Goal: Transaction & Acquisition: Download file/media

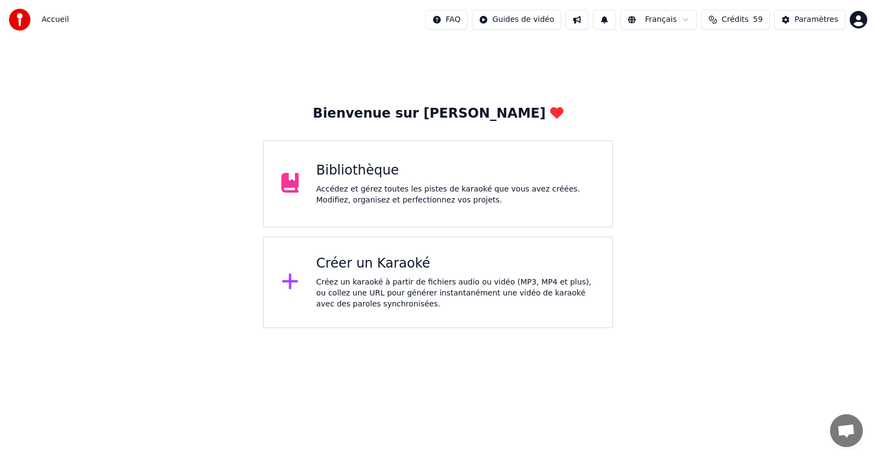
click at [367, 274] on div "Créer un Karaoké Créez un karaoké à partir de fichiers audio ou vidéo (MP3, MP4…" at bounding box center [456, 282] width 279 height 55
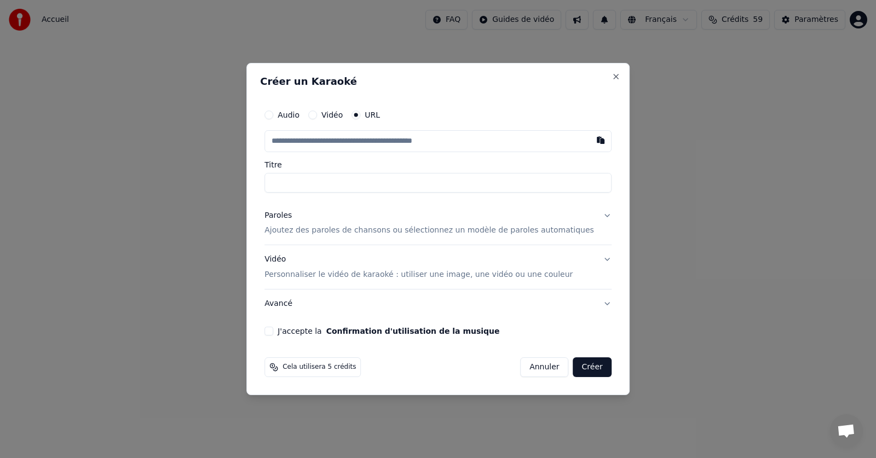
click at [606, 79] on div "Créer un Karaoké Audio Vidéo URL Titre Paroles Ajoutez des paroles de chansons …" at bounding box center [437, 229] width 383 height 333
click at [612, 76] on button "Close" at bounding box center [616, 76] width 9 height 9
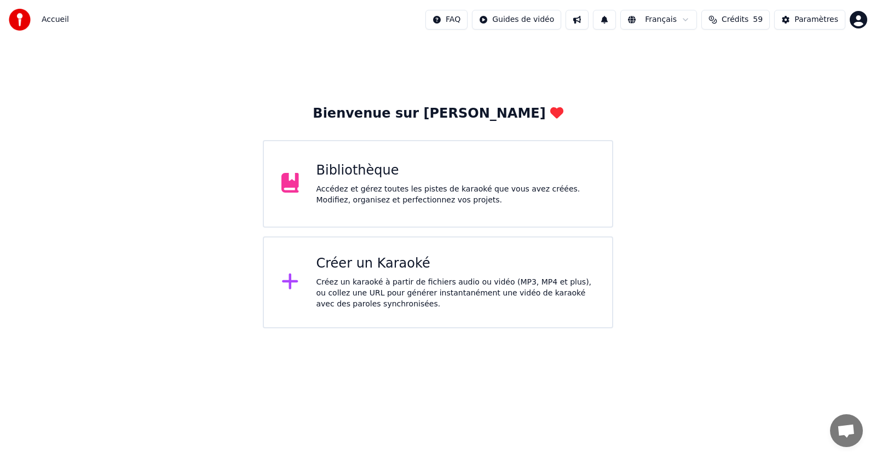
click at [368, 179] on div "Bibliothèque" at bounding box center [456, 171] width 279 height 18
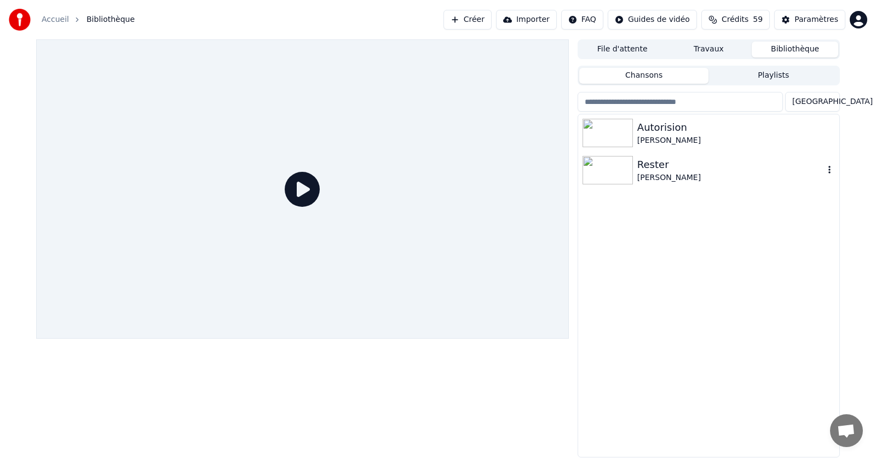
click at [609, 169] on img at bounding box center [608, 170] width 50 height 28
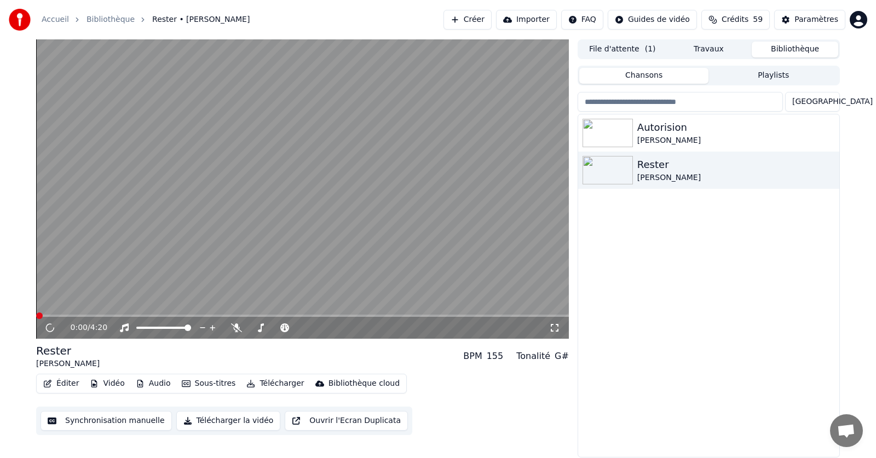
click at [110, 384] on button "Vidéo" at bounding box center [106, 383] width 43 height 15
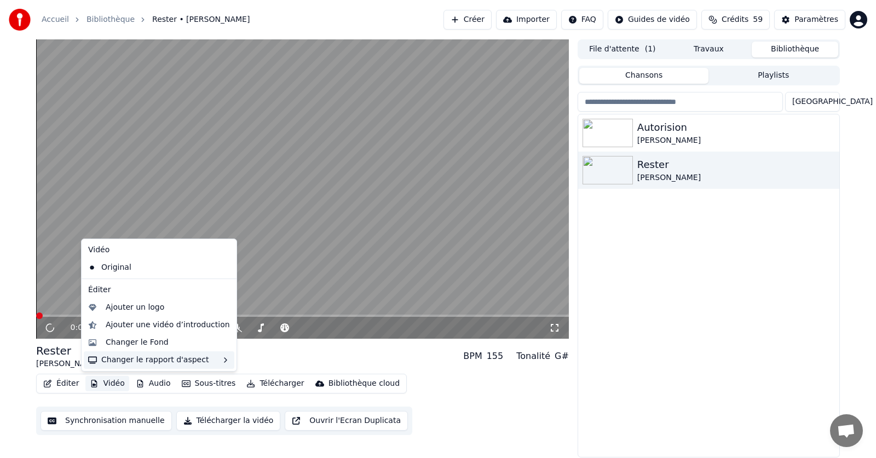
click at [137, 361] on div "Changer le rapport d'aspect" at bounding box center [159, 361] width 151 height 18
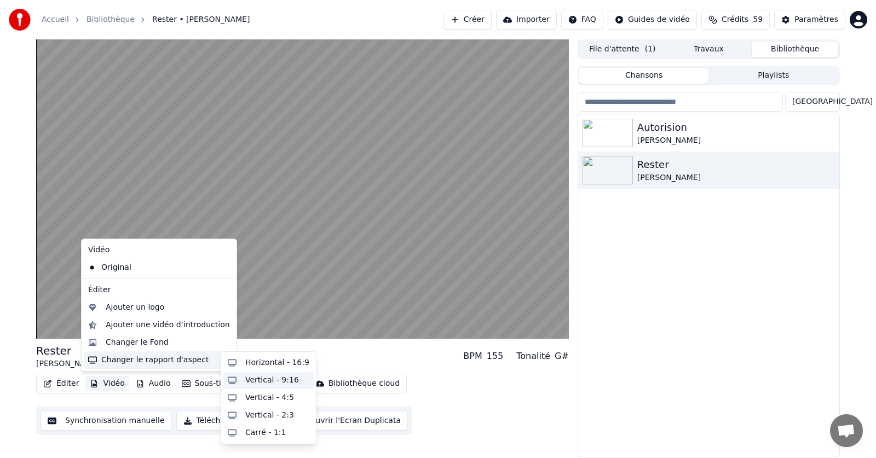
click at [271, 379] on div "Vertical - 9:16" at bounding box center [272, 380] width 54 height 11
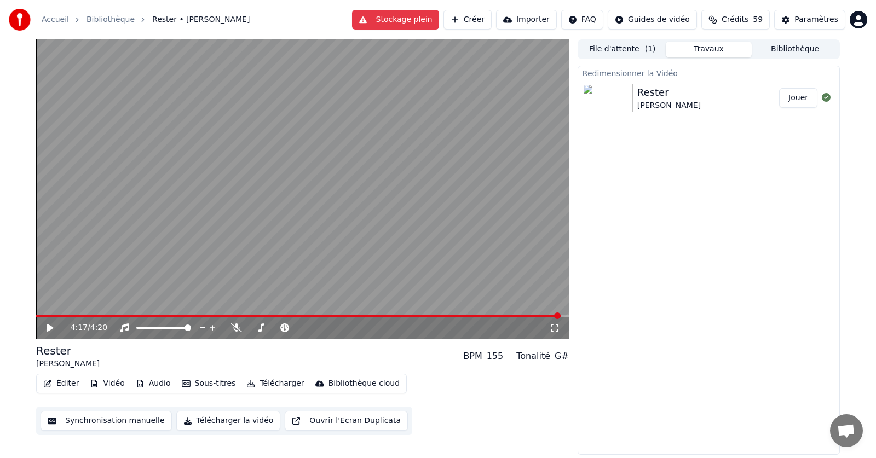
click at [666, 101] on div "[PERSON_NAME]" at bounding box center [669, 105] width 64 height 11
click at [802, 94] on button "Jouer" at bounding box center [798, 98] width 38 height 20
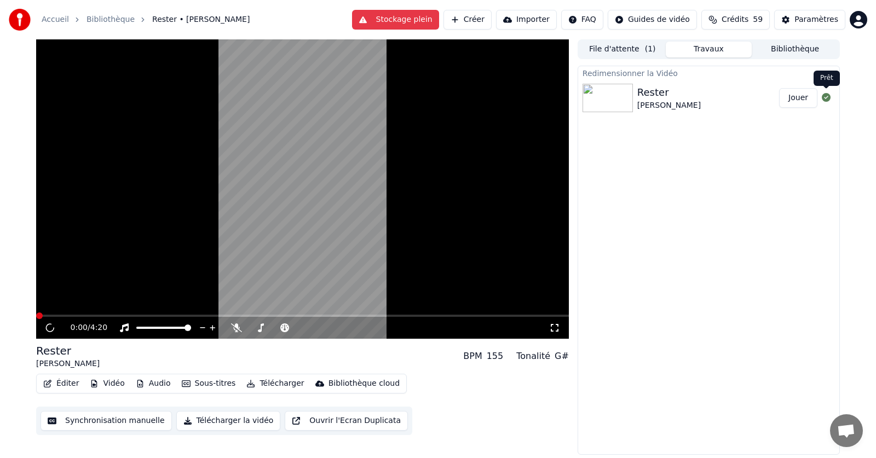
click at [823, 99] on icon at bounding box center [826, 97] width 9 height 9
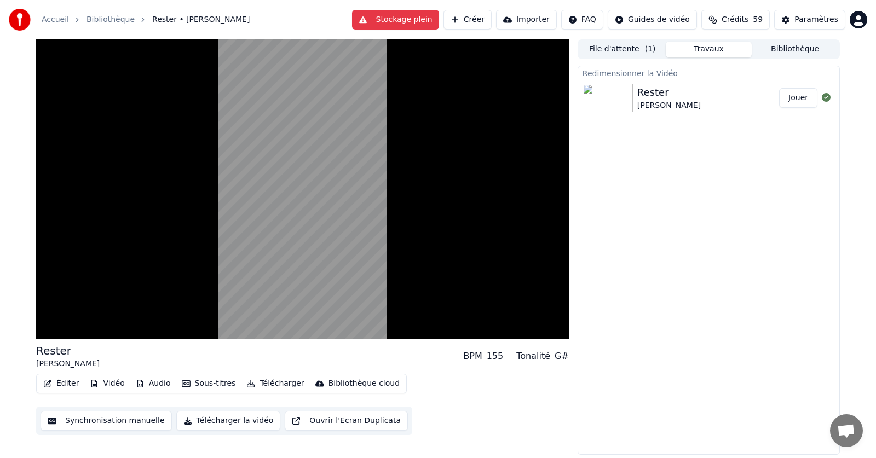
click at [659, 102] on div "[PERSON_NAME]" at bounding box center [669, 105] width 64 height 11
click at [218, 419] on button "Télécharger la vidéo" at bounding box center [228, 421] width 105 height 20
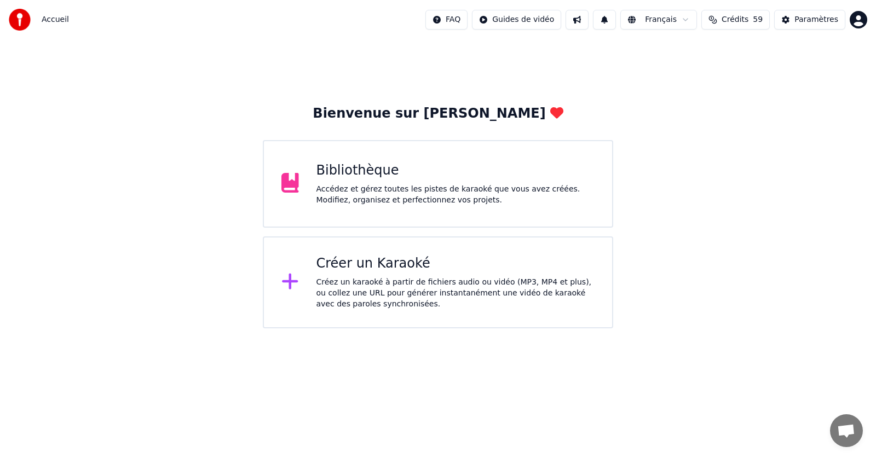
click at [368, 170] on div "Bibliothèque" at bounding box center [456, 171] width 279 height 18
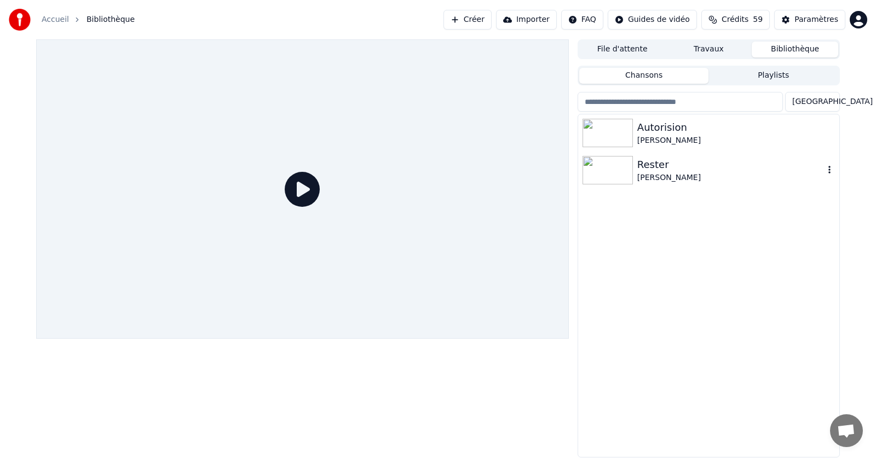
click at [622, 166] on img at bounding box center [608, 170] width 50 height 28
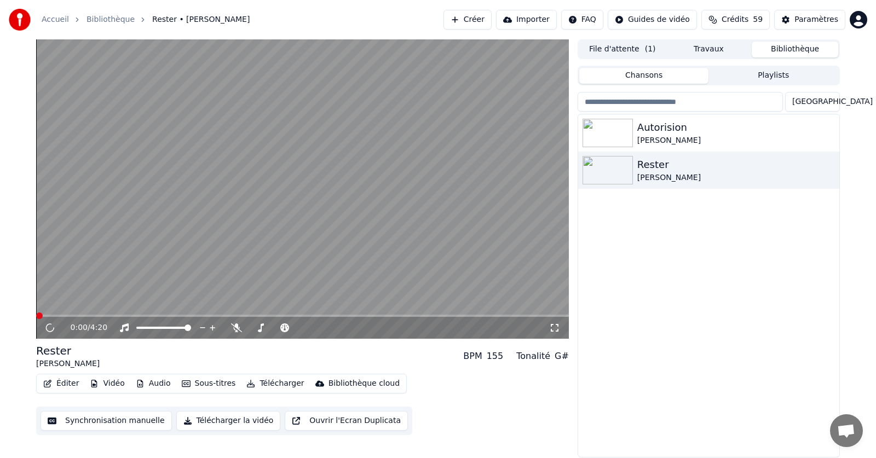
click at [625, 39] on div "Accueil Bibliothèque Rester • Olivier Loin Créer Importer FAQ Guides de vidéo C…" at bounding box center [438, 19] width 876 height 39
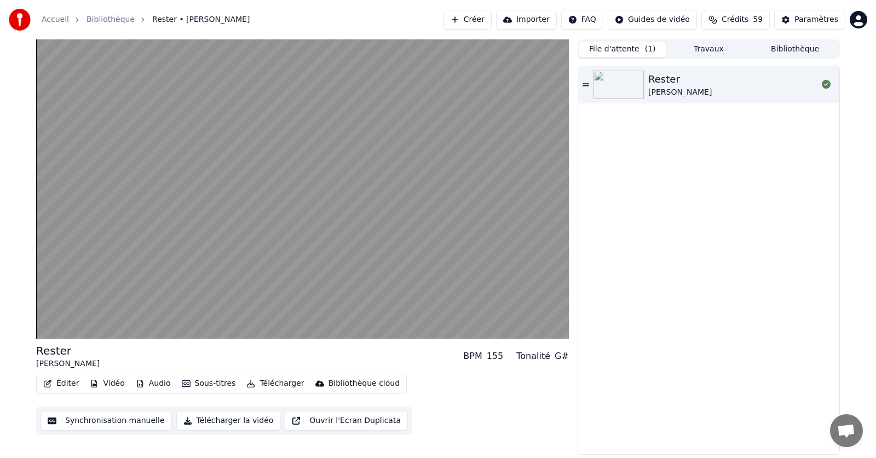
click at [625, 48] on button "File d'attente ( 1 )" at bounding box center [622, 50] width 87 height 16
click at [672, 87] on div "[PERSON_NAME]" at bounding box center [680, 92] width 64 height 11
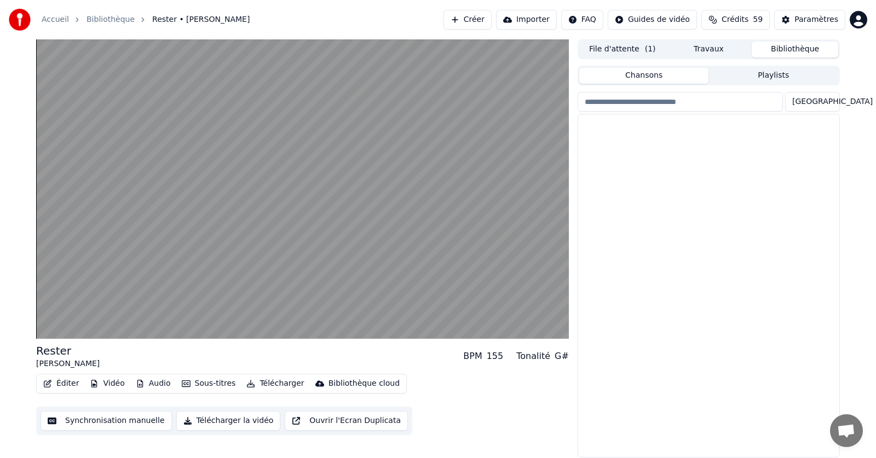
click at [808, 46] on button "Bibliothèque" at bounding box center [795, 50] width 87 height 16
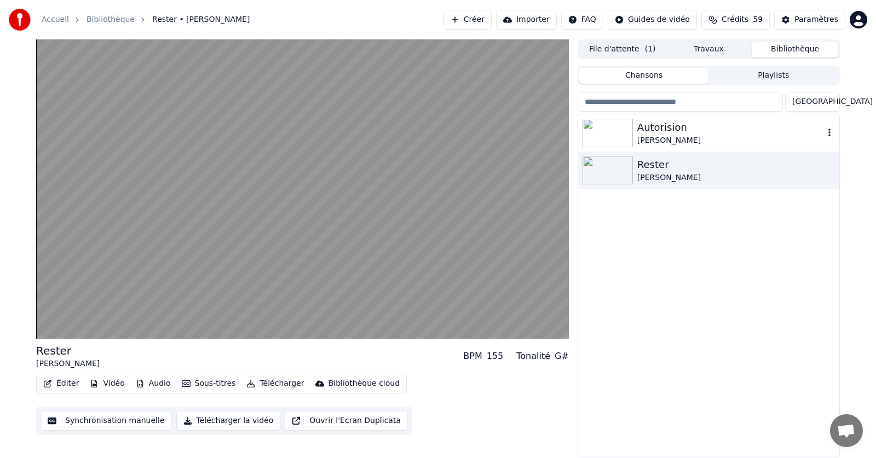
click at [654, 128] on div "Autorision" at bounding box center [730, 127] width 187 height 15
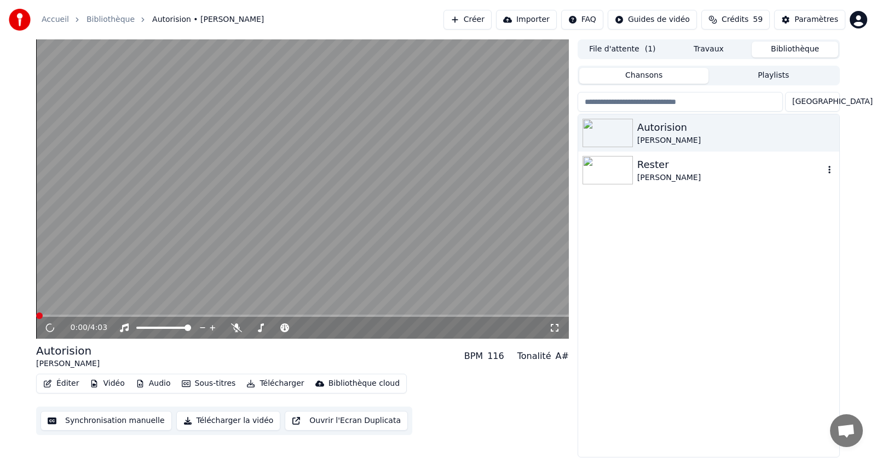
click at [648, 169] on div "Rester" at bounding box center [730, 164] width 187 height 15
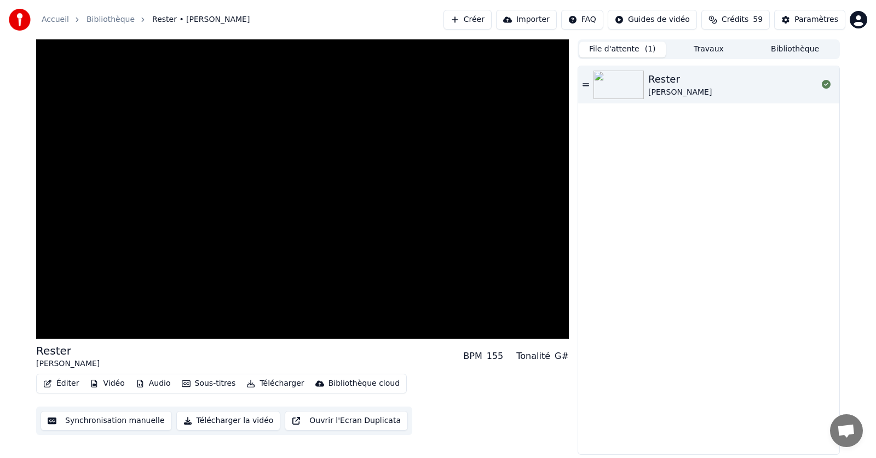
click at [629, 48] on button "File d'attente ( 1 )" at bounding box center [622, 50] width 87 height 16
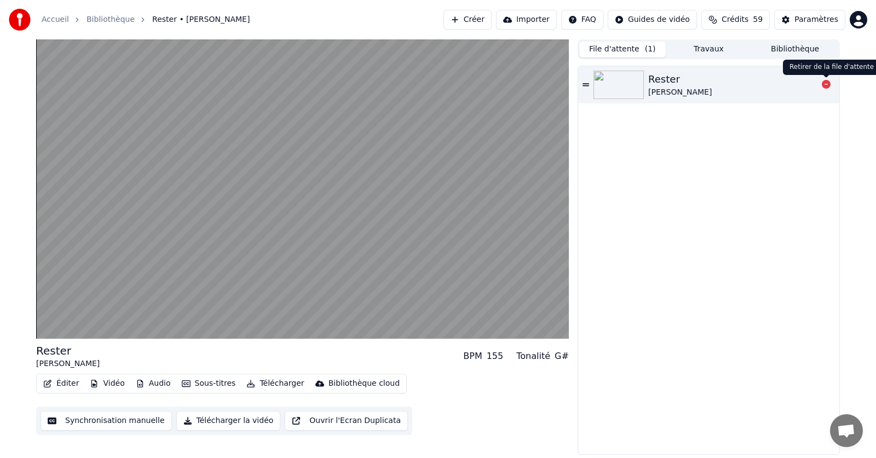
click at [824, 84] on icon at bounding box center [826, 84] width 9 height 9
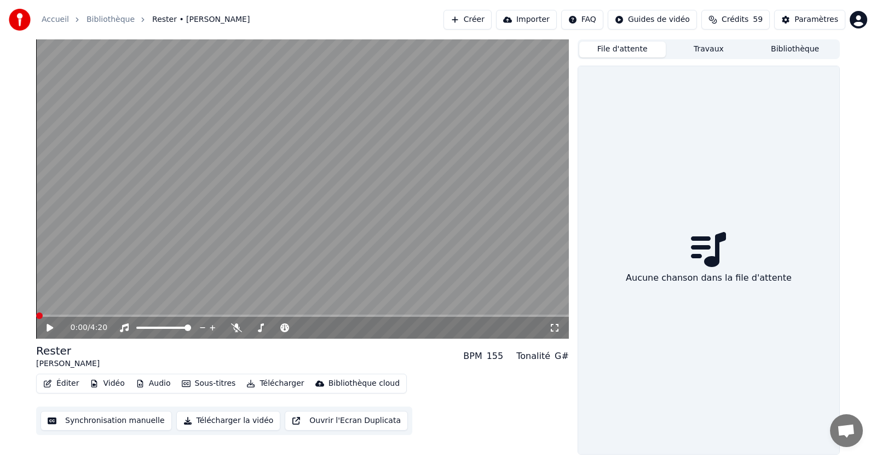
click at [639, 50] on button "File d'attente" at bounding box center [622, 50] width 87 height 16
click at [716, 51] on button "Travaux" at bounding box center [709, 50] width 87 height 16
click at [812, 42] on button "Bibliothèque" at bounding box center [795, 50] width 87 height 16
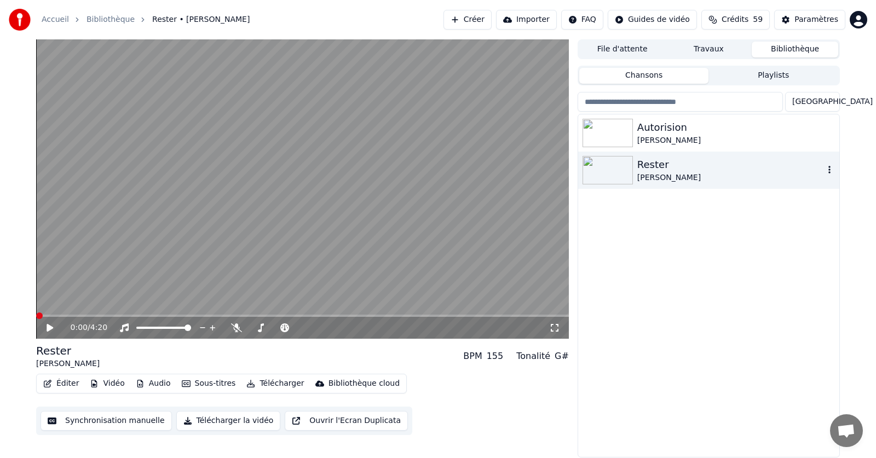
click at [663, 171] on div "Rester" at bounding box center [730, 164] width 187 height 15
click at [827, 170] on icon "button" at bounding box center [829, 169] width 11 height 9
click at [831, 170] on icon "button" at bounding box center [829, 169] width 11 height 9
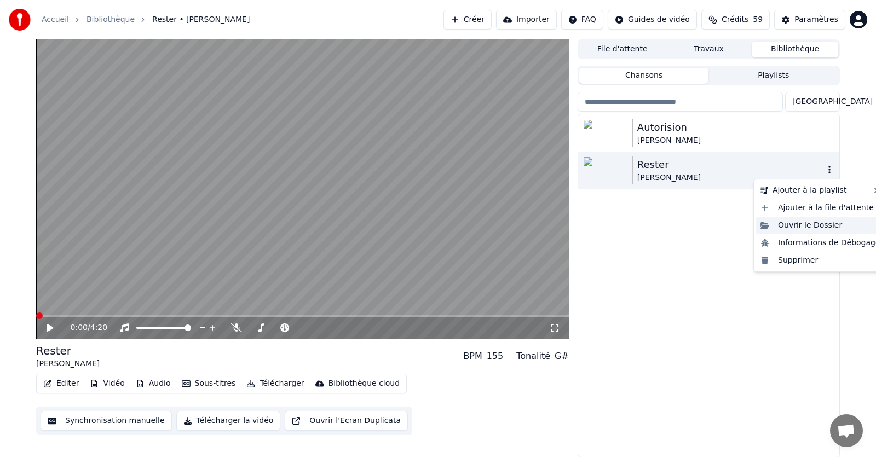
click at [798, 226] on div "Ouvrir le Dossier" at bounding box center [820, 226] width 129 height 18
